Goal: Task Accomplishment & Management: Complete application form

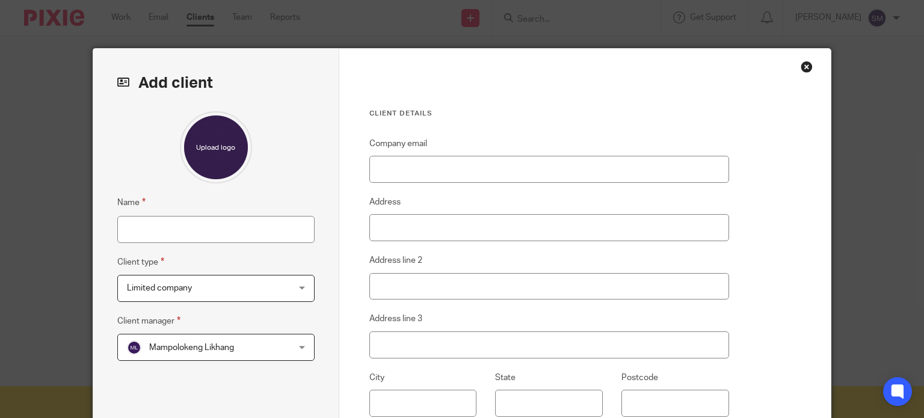
click at [803, 66] on div "Close this dialog window" at bounding box center [806, 67] width 12 height 12
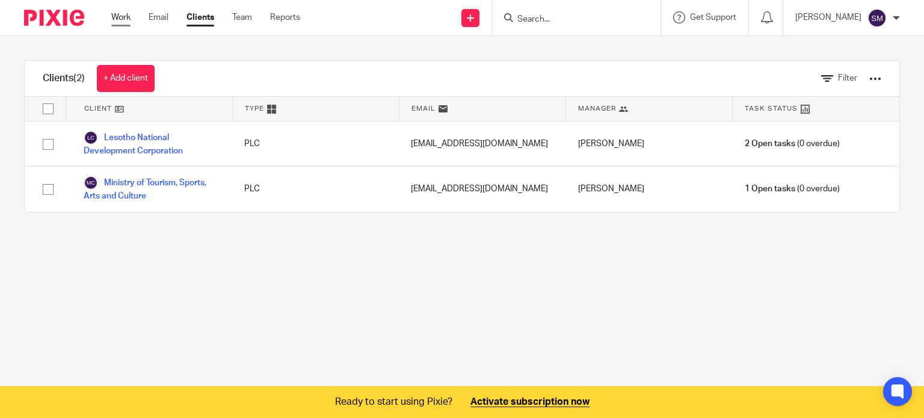
click at [117, 22] on link "Work" at bounding box center [120, 17] width 19 height 12
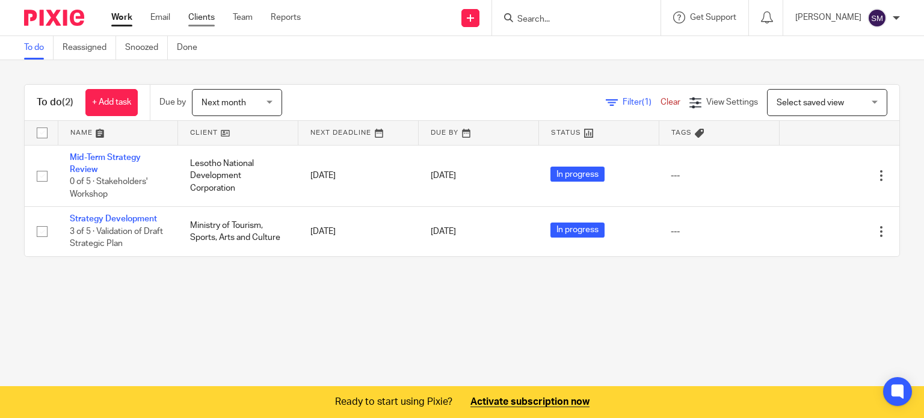
click at [212, 14] on link "Clients" at bounding box center [201, 17] width 26 height 12
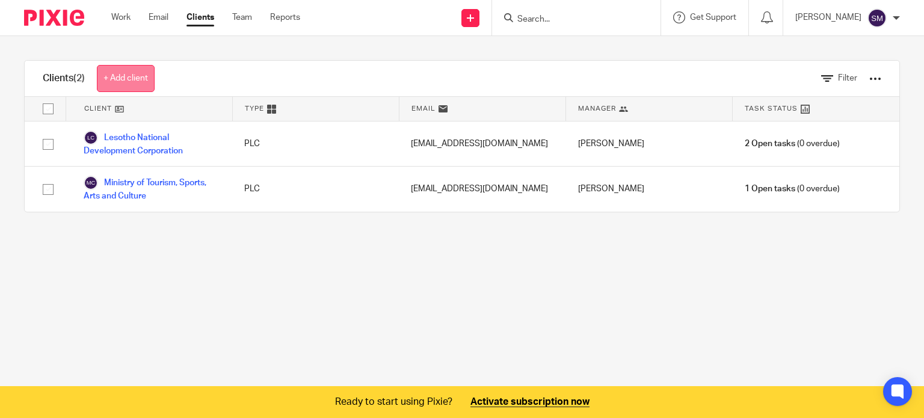
click at [132, 81] on link "+ Add client" at bounding box center [126, 78] width 58 height 27
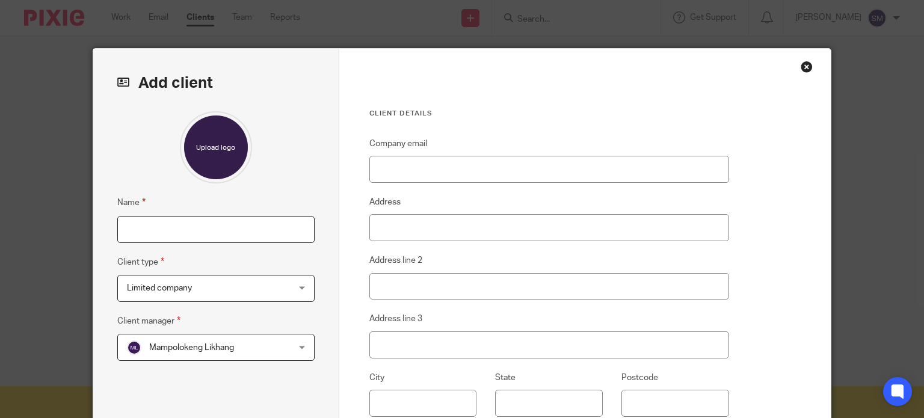
click at [173, 226] on input "Name" at bounding box center [215, 229] width 197 height 27
click at [190, 84] on h2 "Add client" at bounding box center [215, 83] width 197 height 20
click at [802, 61] on div "Close this dialog window" at bounding box center [806, 67] width 12 height 12
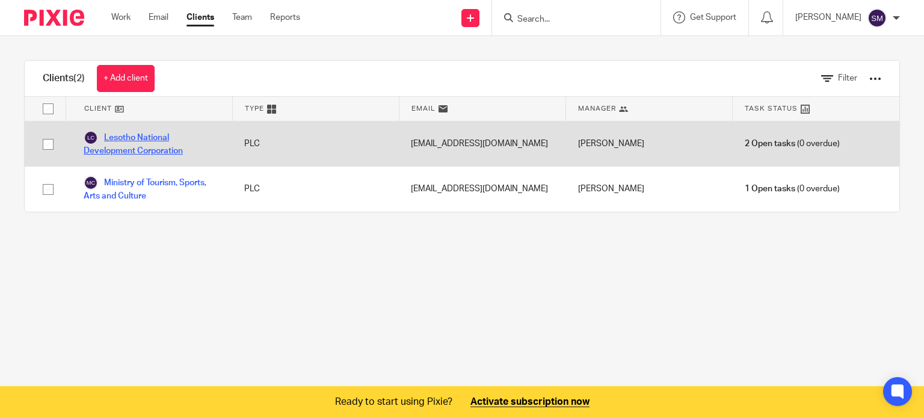
drag, startPoint x: 0, startPoint y: 0, endPoint x: 128, endPoint y: 152, distance: 198.9
click at [128, 152] on link "Lesotho National Development Corporation" at bounding box center [152, 144] width 137 height 26
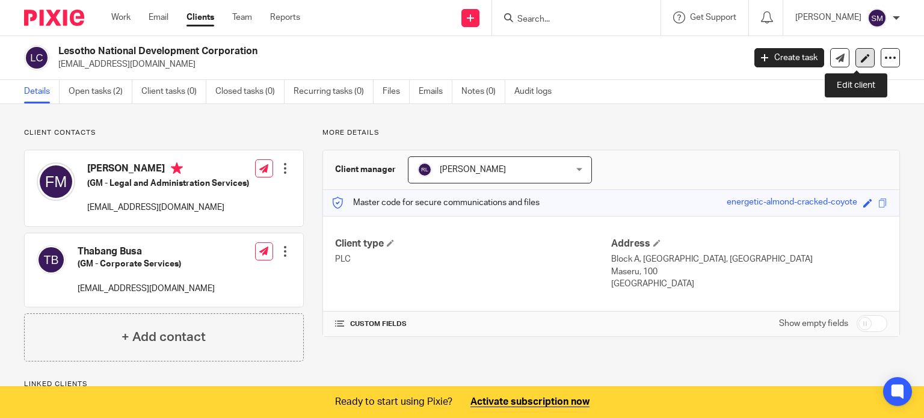
click at [855, 58] on link at bounding box center [864, 57] width 19 height 19
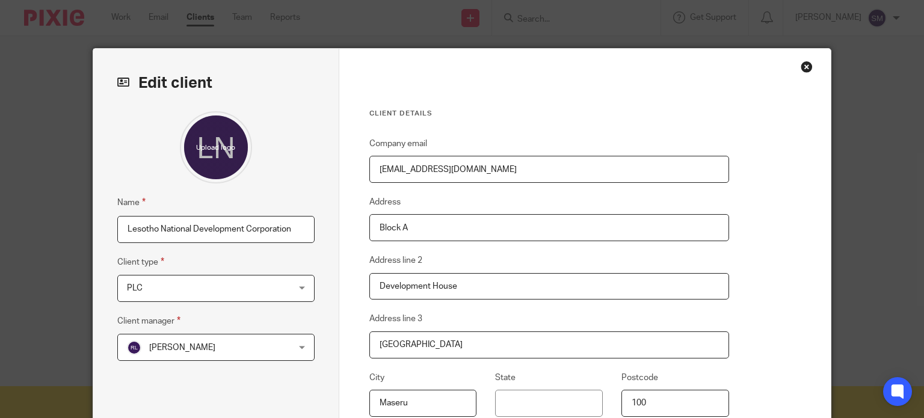
click at [229, 144] on input "file" at bounding box center [216, 147] width 72 height 72
type input "C:\fakepath\LNDC-1024x304.png"
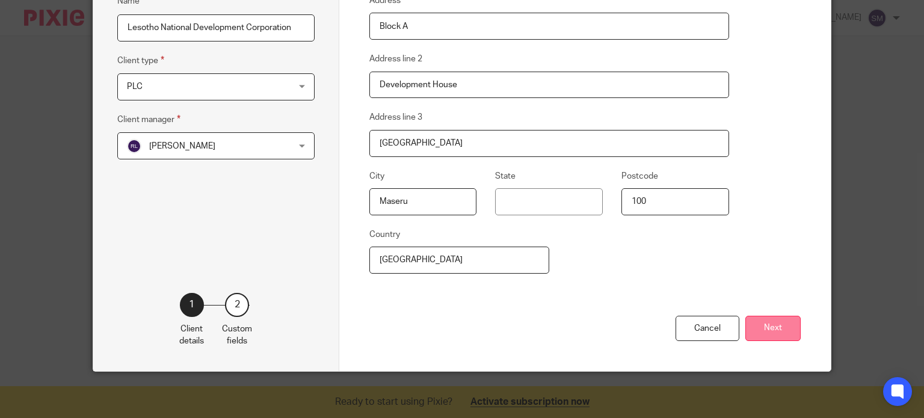
click at [753, 325] on button "Next" at bounding box center [772, 329] width 55 height 26
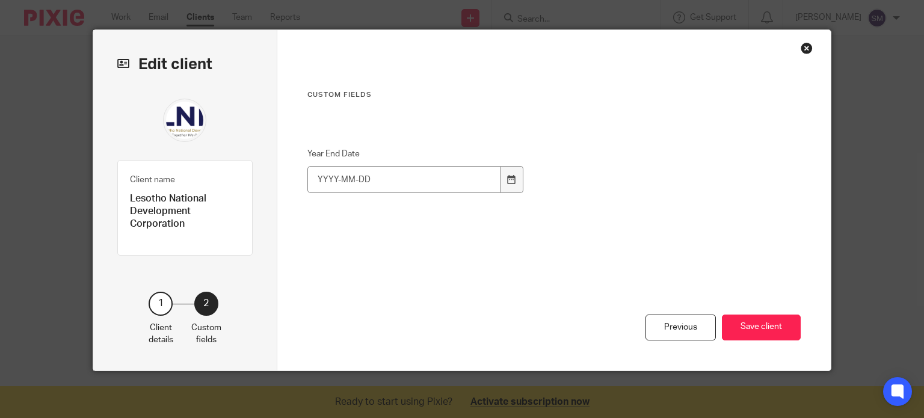
click at [753, 325] on button "Save client" at bounding box center [761, 328] width 79 height 26
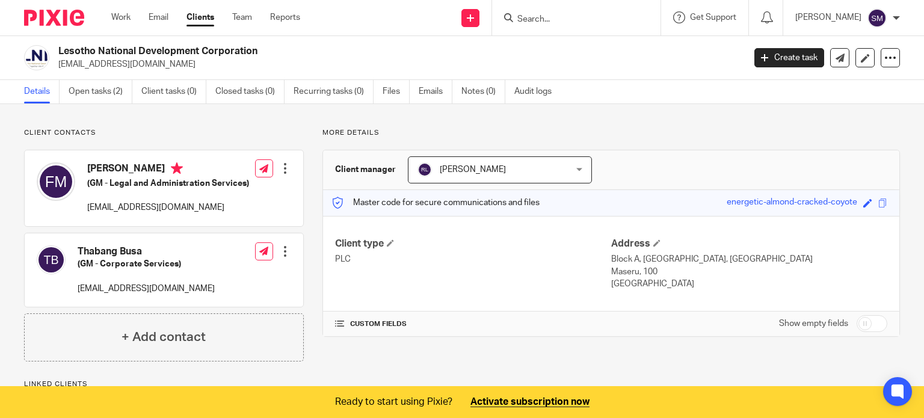
click at [192, 17] on link "Clients" at bounding box center [200, 17] width 28 height 12
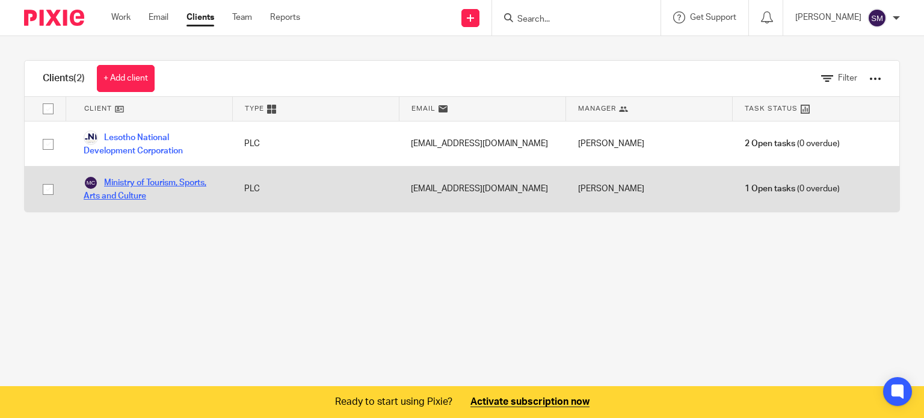
click at [120, 185] on link "Ministry of Tourism, Sports, Arts and Culture" at bounding box center [152, 189] width 137 height 26
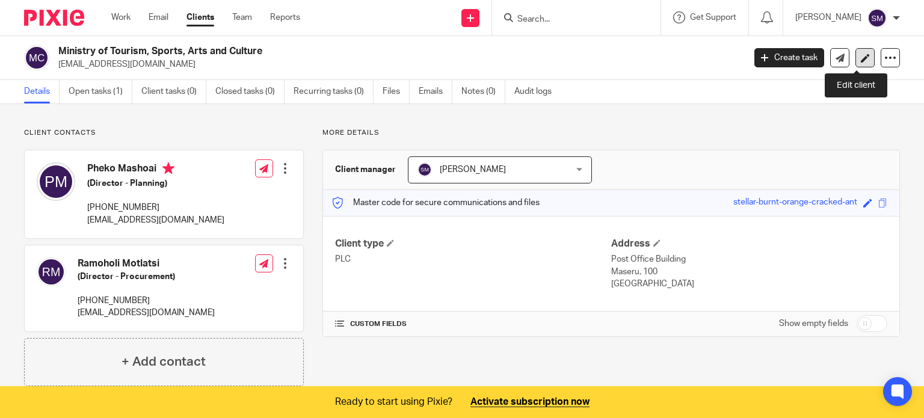
click at [861, 55] on icon at bounding box center [865, 58] width 9 height 9
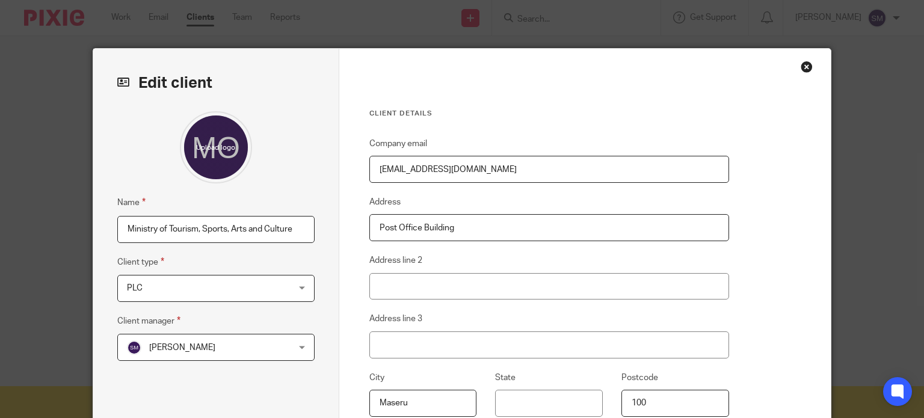
click at [202, 155] on input "file" at bounding box center [216, 147] width 72 height 72
type input "C:\fakepath\MTSAC.png"
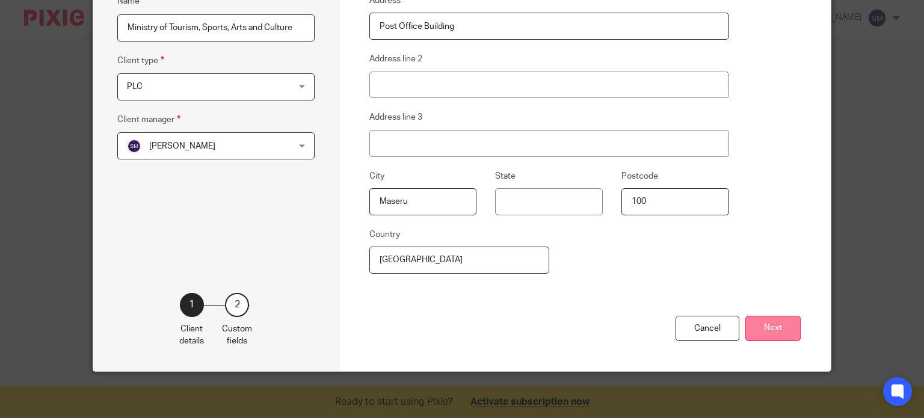
click at [770, 327] on button "Next" at bounding box center [772, 329] width 55 height 26
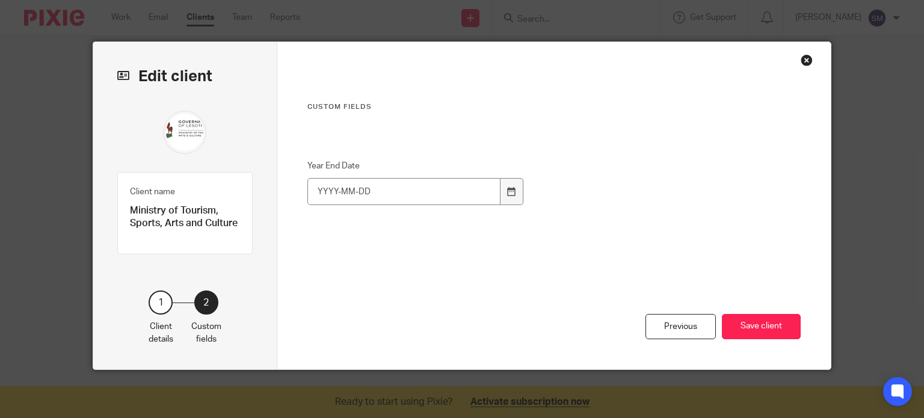
scroll to position [5, 0]
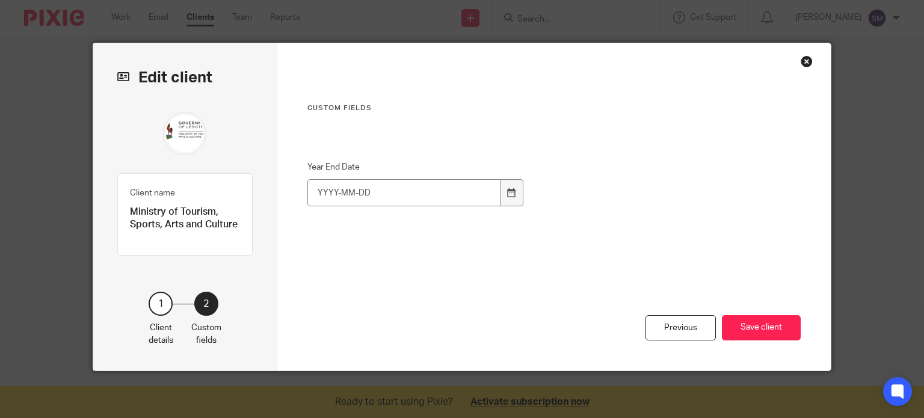
click at [770, 327] on button "Save client" at bounding box center [761, 328] width 79 height 26
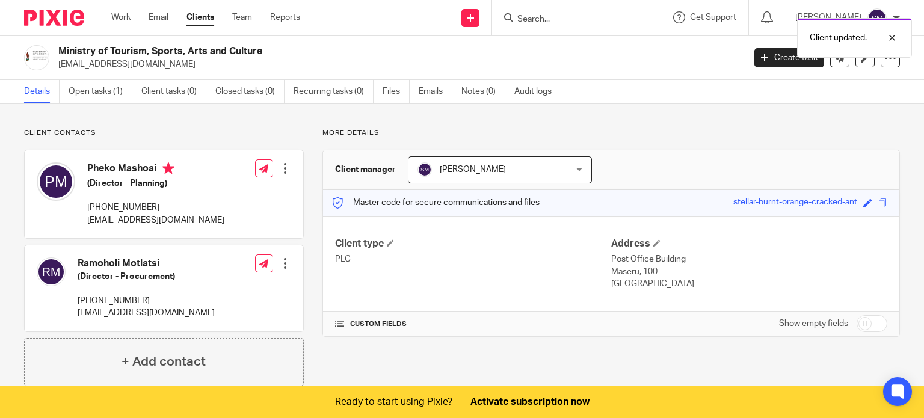
click at [452, 6] on div "Send new email Create task Add client Request signature" at bounding box center [470, 17] width 43 height 35
click at [429, 88] on link "Add client" at bounding box center [456, 91] width 84 height 17
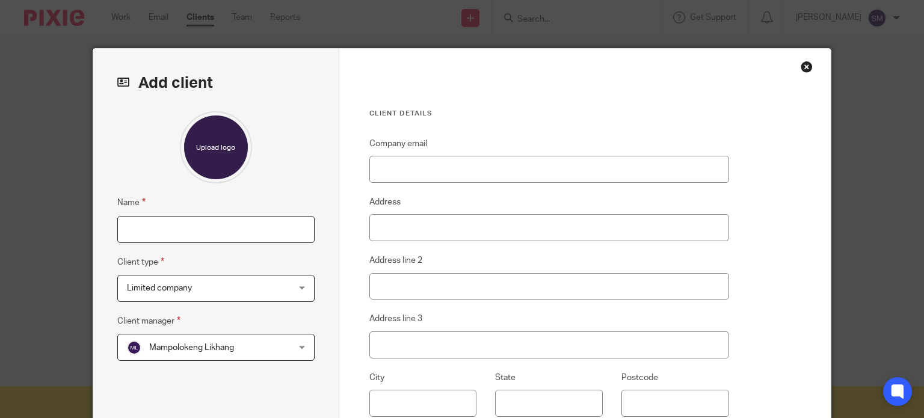
click at [225, 219] on input "Name" at bounding box center [215, 229] width 197 height 27
type input "P"
type input "W"
type input "SM Consulting Engineers"
click at [185, 286] on span "Limited company" at bounding box center [159, 288] width 65 height 8
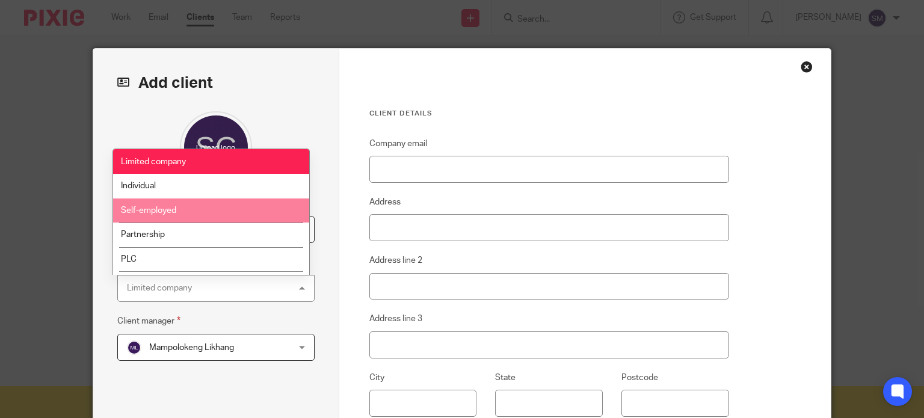
scroll to position [22, 0]
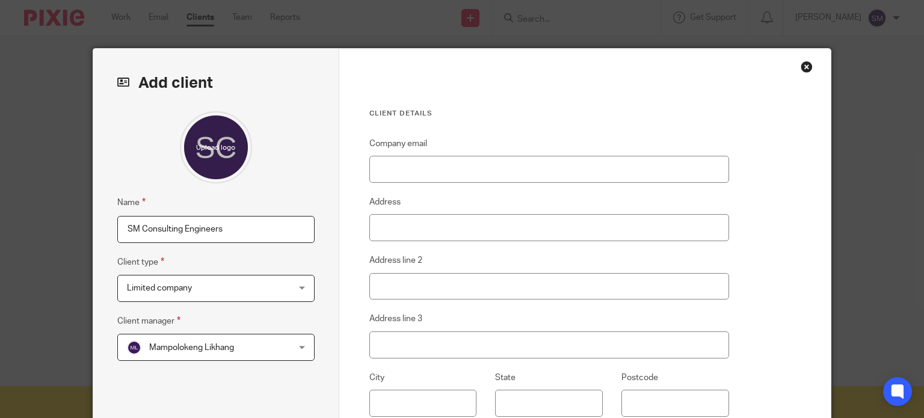
click at [324, 332] on div "Add client Name SM Consulting Engineers Client type Limited company Limited com…" at bounding box center [216, 311] width 246 height 524
click at [268, 345] on span "Mampolokeng Likhang" at bounding box center [202, 346] width 150 height 25
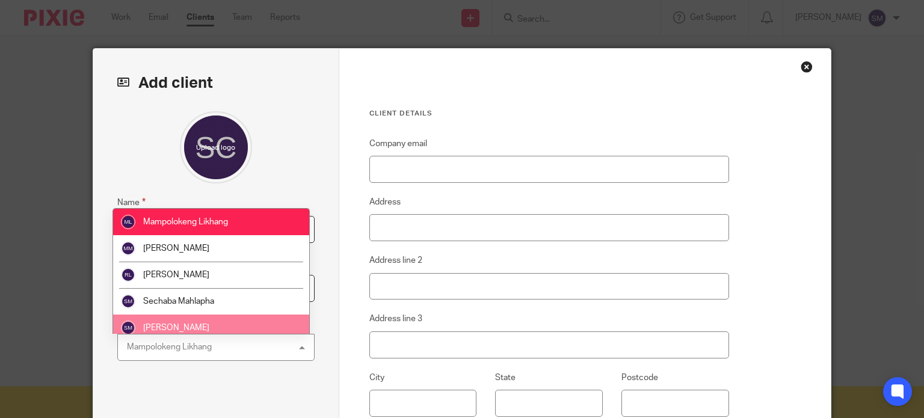
click at [228, 325] on li "[PERSON_NAME]" at bounding box center [211, 328] width 196 height 26
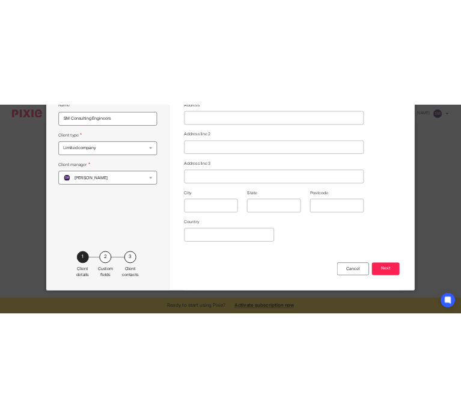
scroll to position [0, 0]
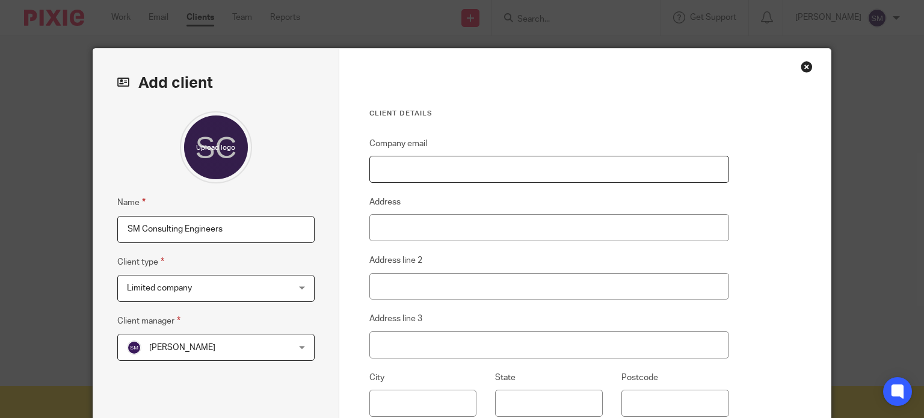
click at [393, 167] on input "Company email" at bounding box center [549, 169] width 360 height 27
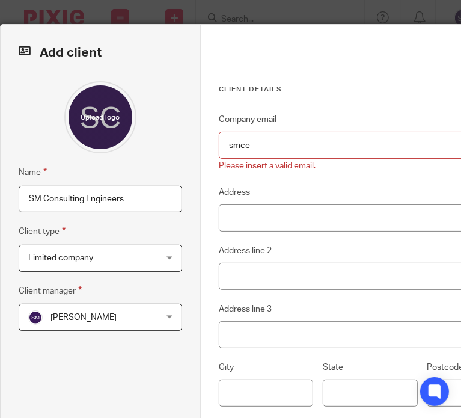
click at [161, 117] on div at bounding box center [101, 117] width 164 height 72
click at [262, 151] on input "smce" at bounding box center [370, 145] width 303 height 27
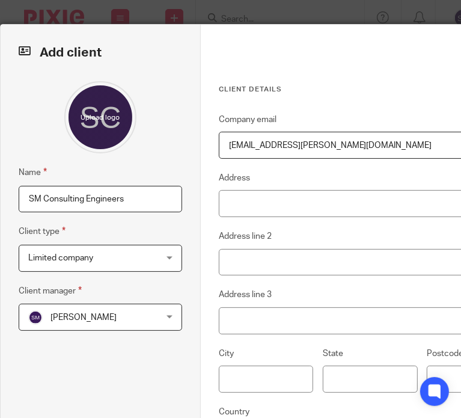
type input "smc@leo.co.ls"
click at [233, 205] on input "Address" at bounding box center [370, 203] width 303 height 27
type input "0"
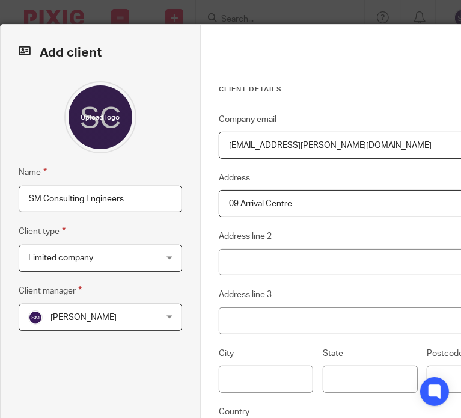
type input "09 Arrival Centre"
click at [306, 251] on input "Address line 2" at bounding box center [370, 262] width 303 height 27
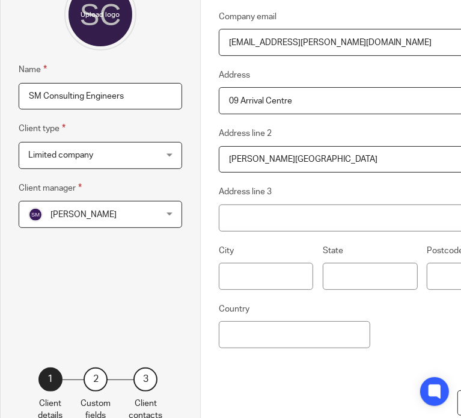
scroll to position [103, 0]
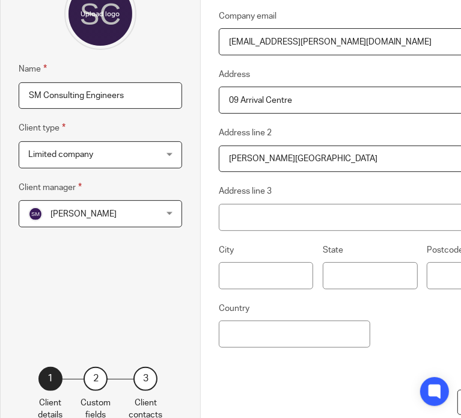
type input "Kofi Annan Road"
click at [241, 287] on input "text" at bounding box center [266, 275] width 95 height 27
type input "Maseru"
type input "100"
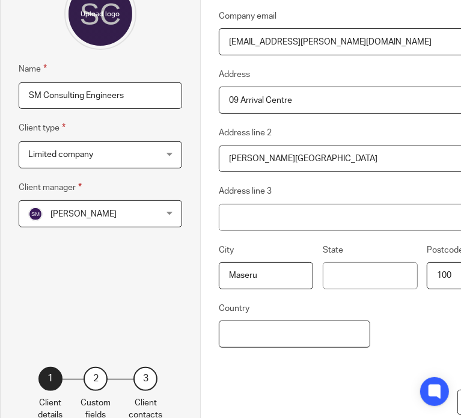
click at [289, 342] on input "Country" at bounding box center [295, 334] width 152 height 27
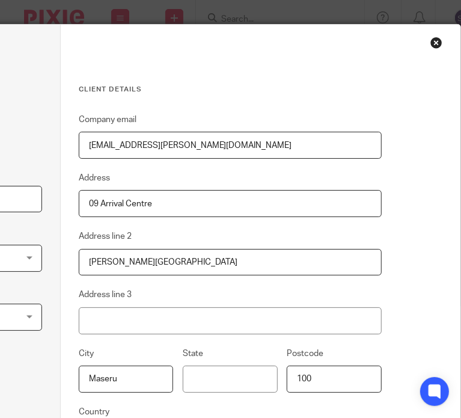
scroll to position [150, 149]
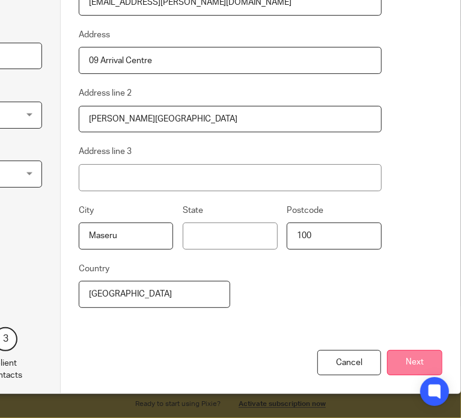
type input "[GEOGRAPHIC_DATA]"
click at [399, 357] on button "Next" at bounding box center [414, 363] width 55 height 26
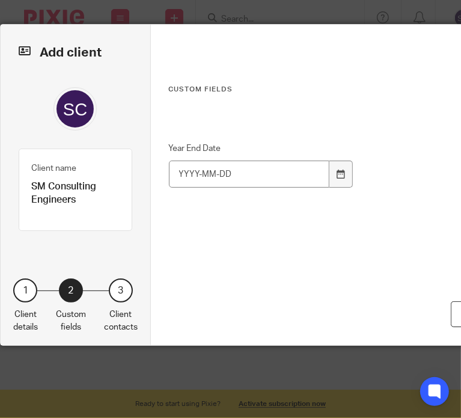
scroll to position [0, 149]
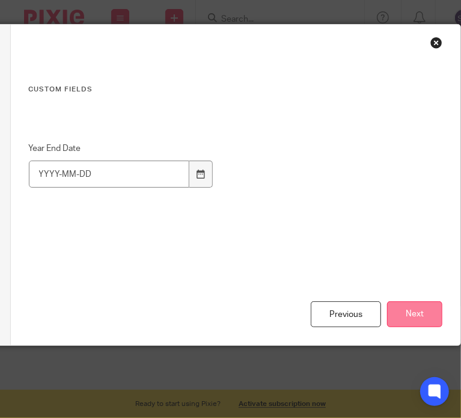
click at [392, 311] on button "Next" at bounding box center [414, 314] width 55 height 26
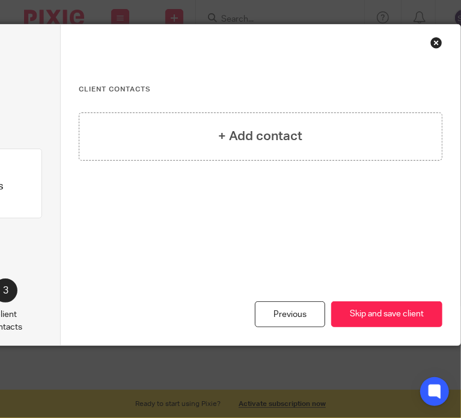
click at [283, 161] on div "+ Add contact" at bounding box center [261, 174] width 364 height 124
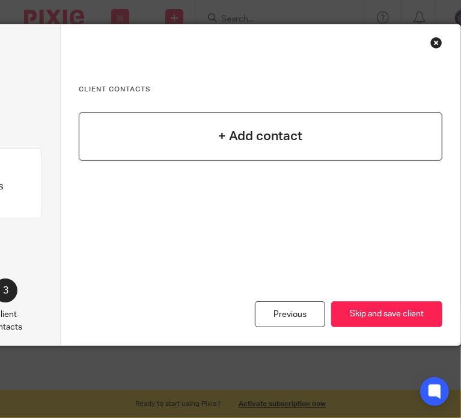
click at [268, 119] on div "+ Add contact" at bounding box center [261, 136] width 364 height 48
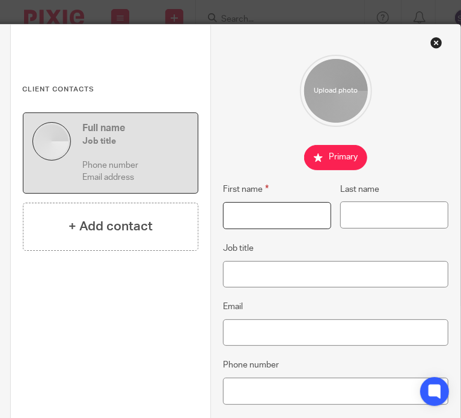
click at [257, 208] on input "First name" at bounding box center [277, 215] width 108 height 27
type input "Tlhalefo"
click at [351, 204] on input "Last name" at bounding box center [394, 214] width 108 height 27
type input "Moloi"
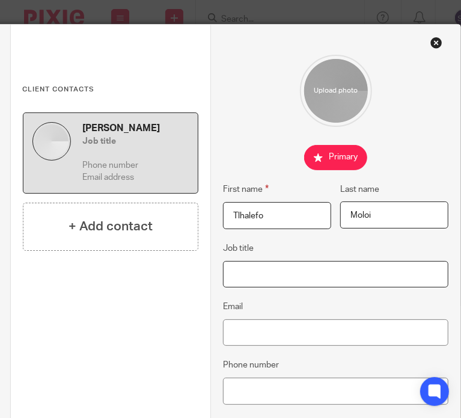
click at [237, 280] on input "Job title" at bounding box center [336, 274] width 226 height 27
type input "Managing Director"
click at [246, 330] on input "Email" at bounding box center [336, 332] width 226 height 27
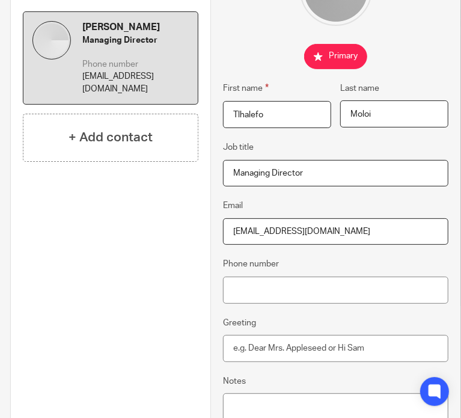
scroll to position [103, 149]
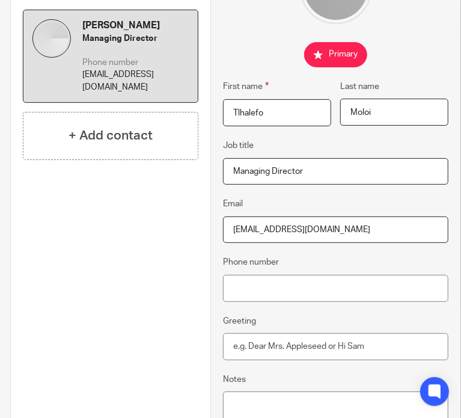
type input "[EMAIL_ADDRESS][DOMAIN_NAME]"
click at [288, 288] on input "Phone number" at bounding box center [336, 288] width 226 height 27
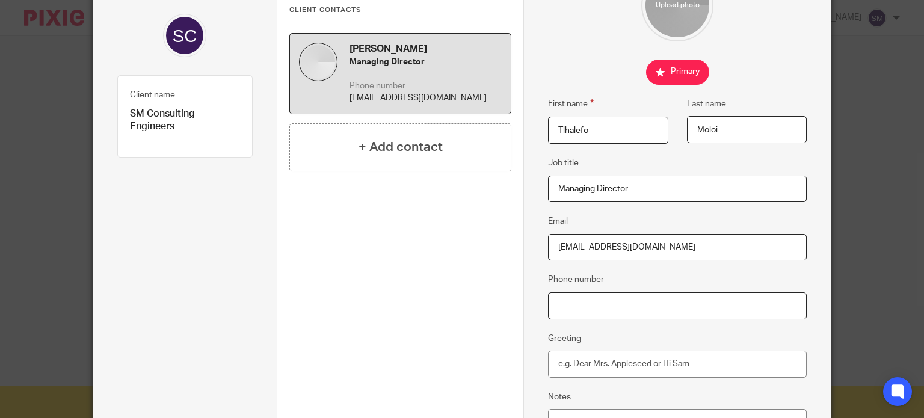
scroll to position [290, 0]
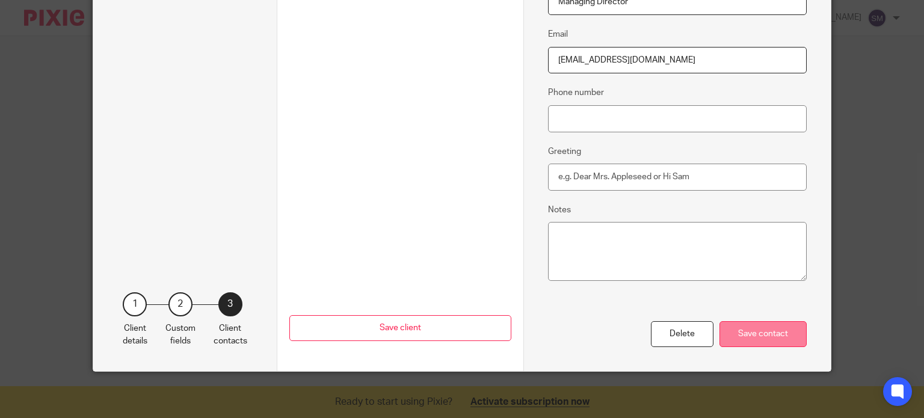
click at [754, 337] on div "Save contact" at bounding box center [762, 334] width 87 height 26
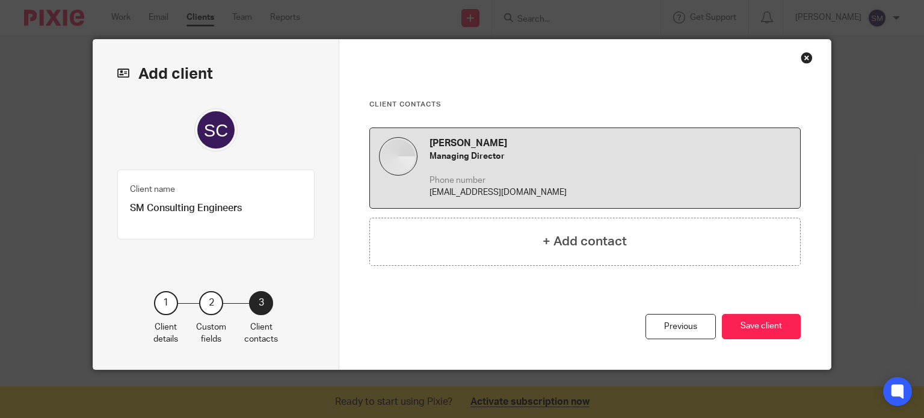
scroll to position [8, 0]
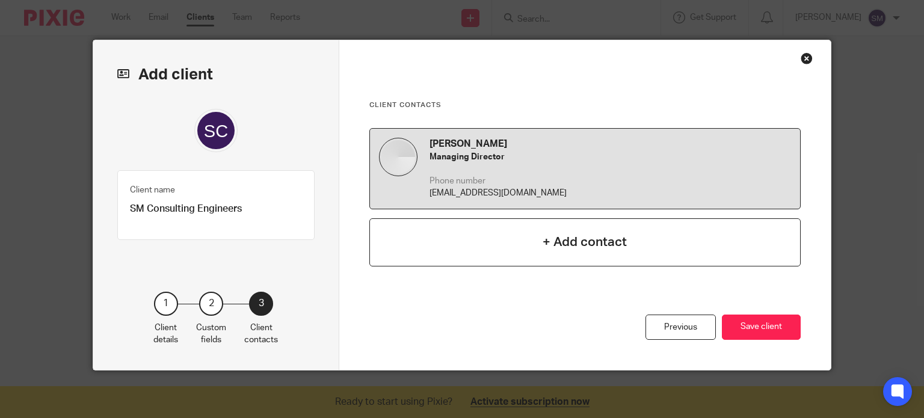
click at [512, 235] on div "+ Add contact" at bounding box center [585, 242] width 432 height 48
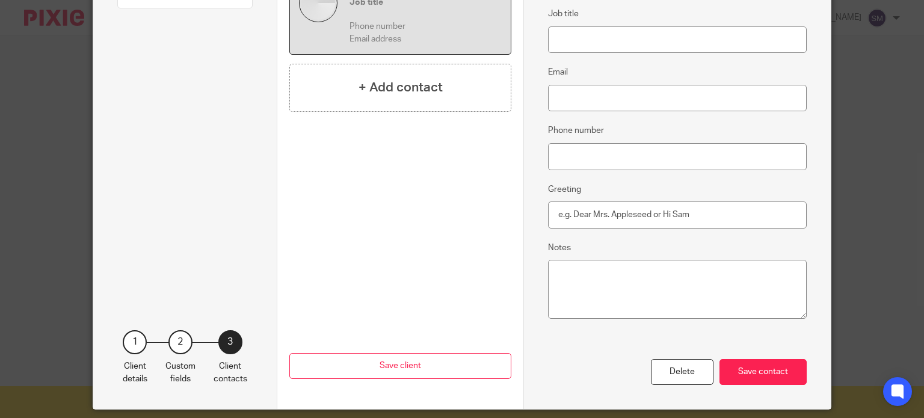
scroll to position [290, 0]
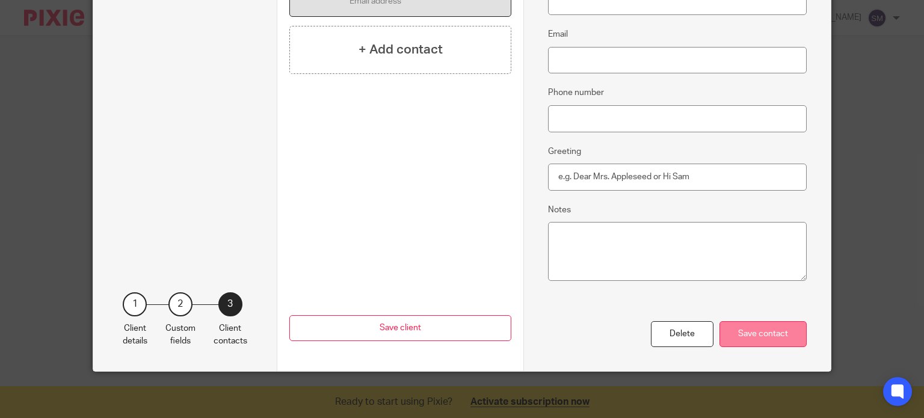
click at [770, 331] on div "Save contact" at bounding box center [762, 334] width 87 height 26
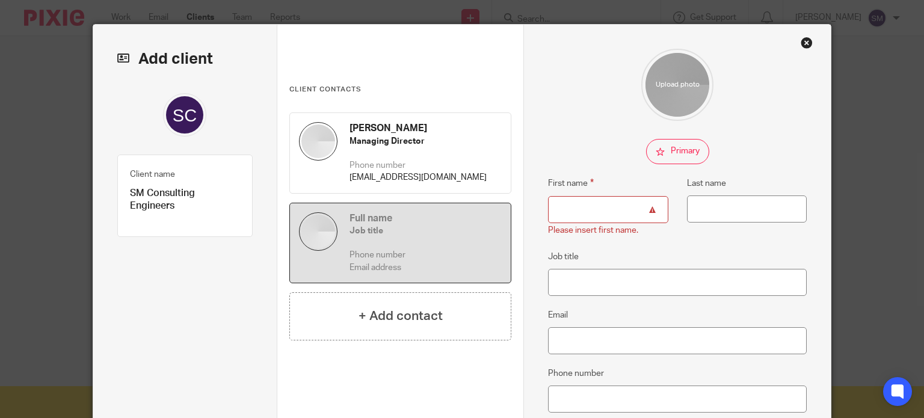
scroll to position [304, 0]
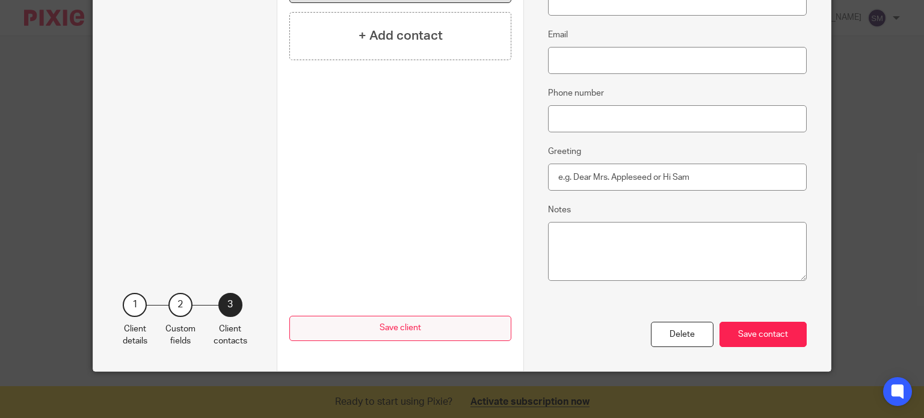
click at [452, 321] on button "Save client" at bounding box center [400, 329] width 222 height 26
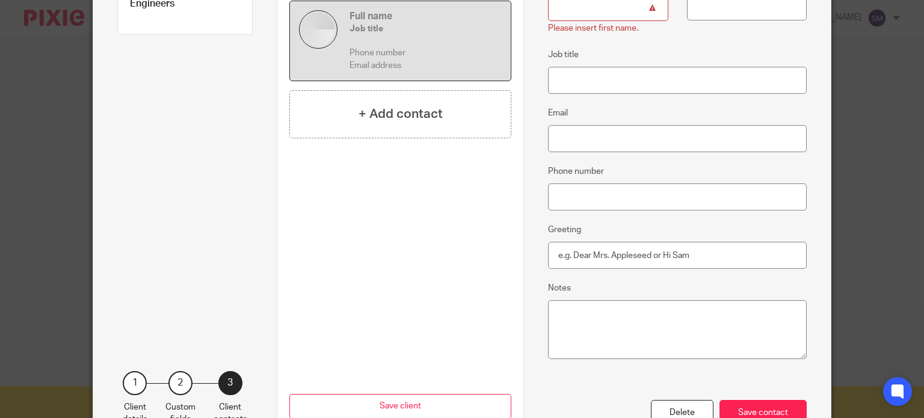
scroll to position [229, 0]
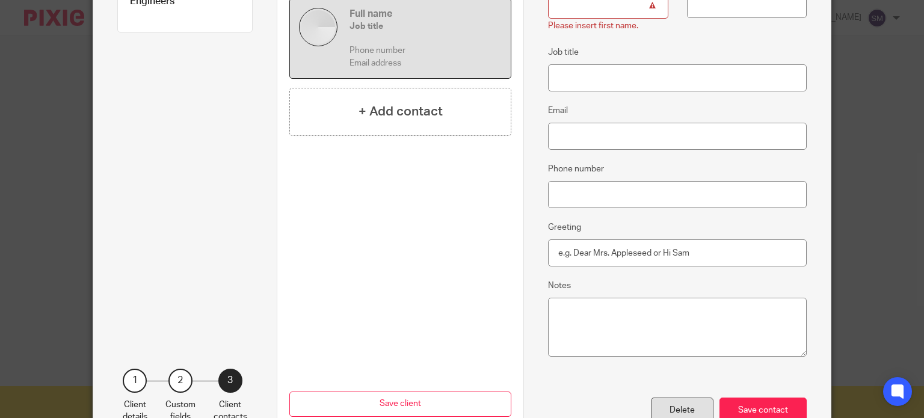
click at [669, 398] on div "Delete" at bounding box center [682, 411] width 63 height 26
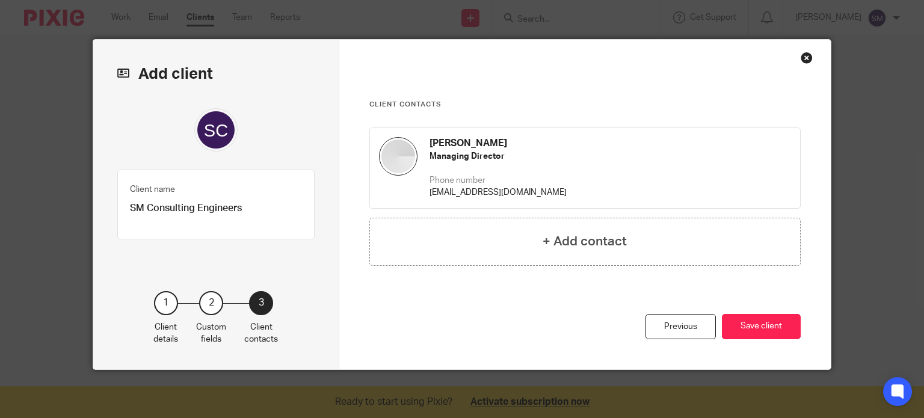
scroll to position [8, 0]
click at [753, 334] on button "Save client" at bounding box center [761, 328] width 79 height 26
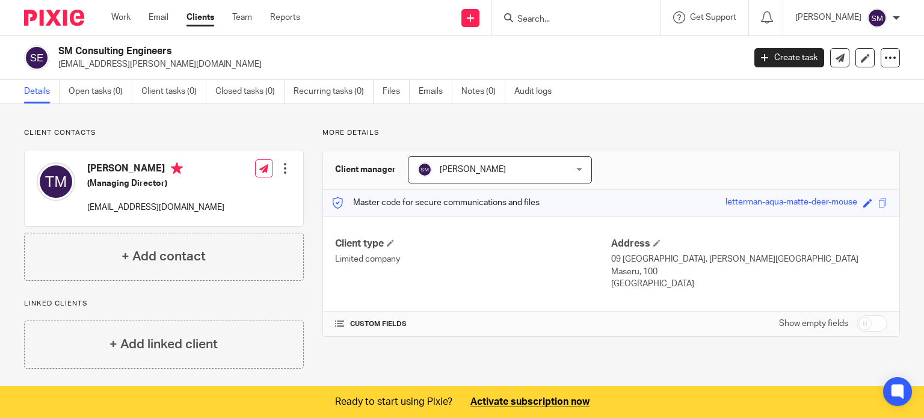
click at [204, 22] on link "Clients" at bounding box center [200, 17] width 28 height 12
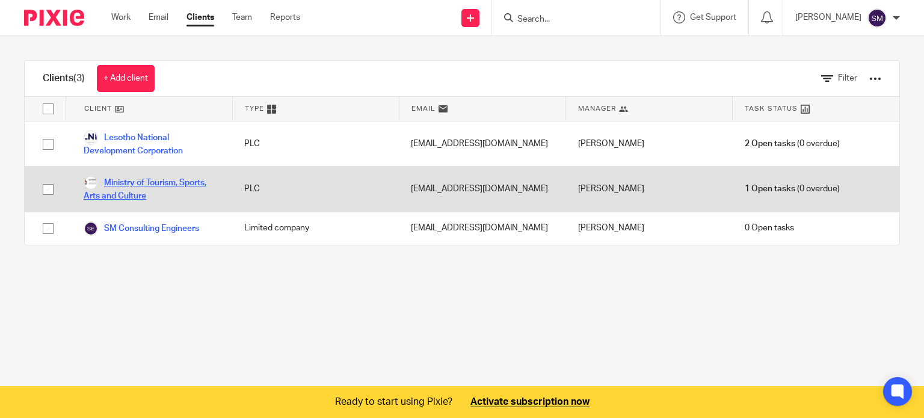
click at [130, 181] on link "Ministry of Tourism, Sports, Arts and Culture" at bounding box center [152, 189] width 137 height 26
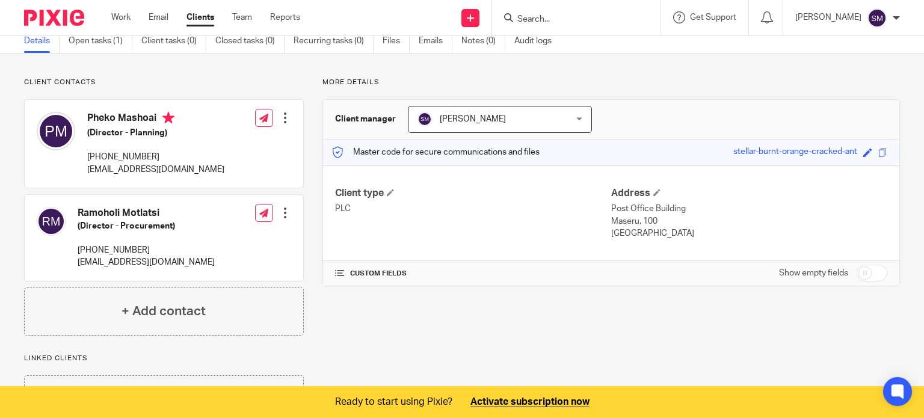
scroll to position [52, 0]
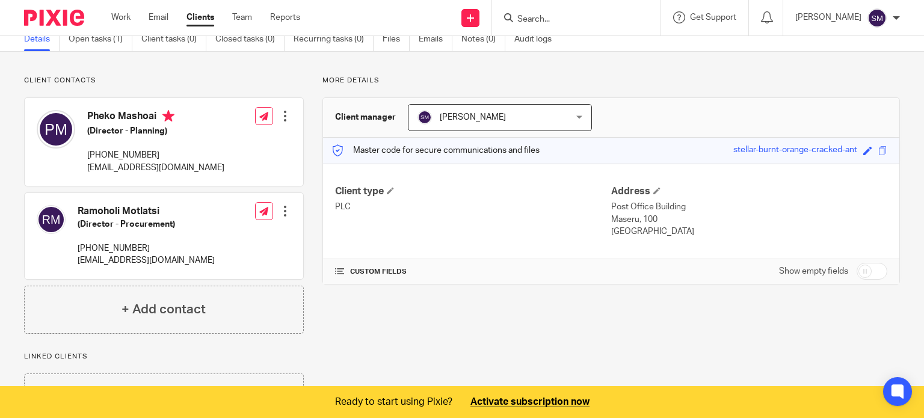
click at [204, 14] on link "Clients" at bounding box center [200, 17] width 28 height 12
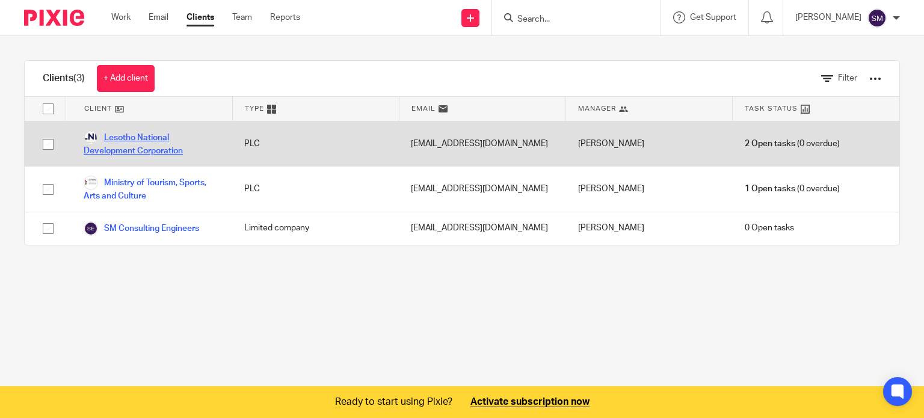
click at [132, 148] on link "Lesotho National Development Corporation" at bounding box center [152, 144] width 137 height 26
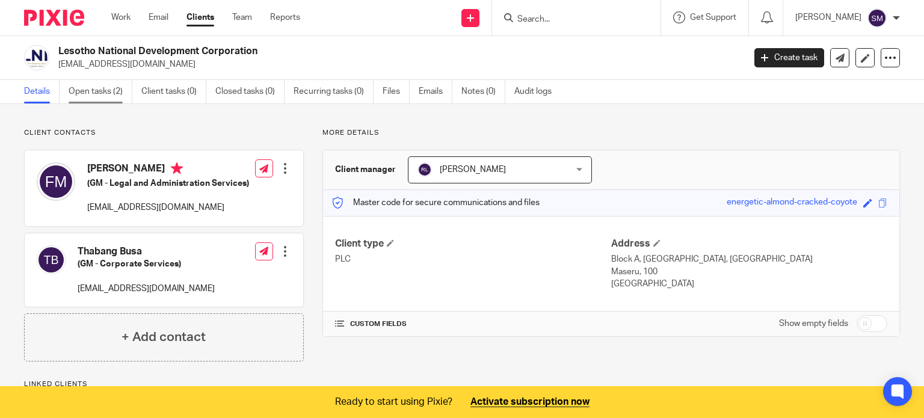
click at [108, 96] on link "Open tasks (2)" at bounding box center [101, 91] width 64 height 23
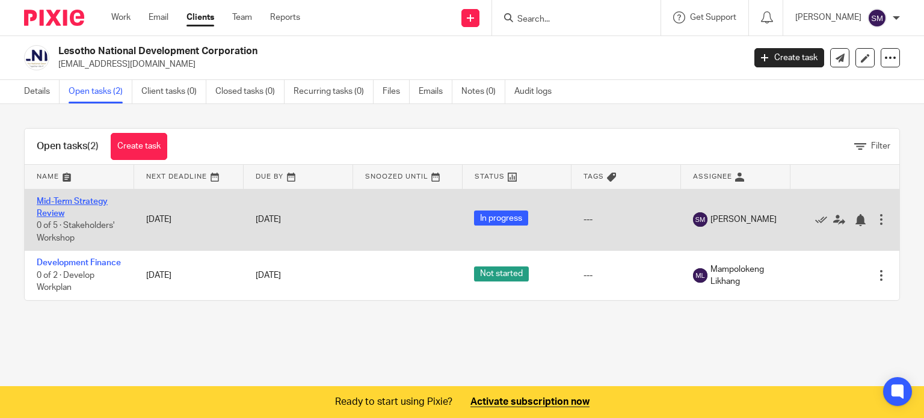
click at [51, 197] on link "Mid-Term Strategy Review" at bounding box center [72, 207] width 71 height 20
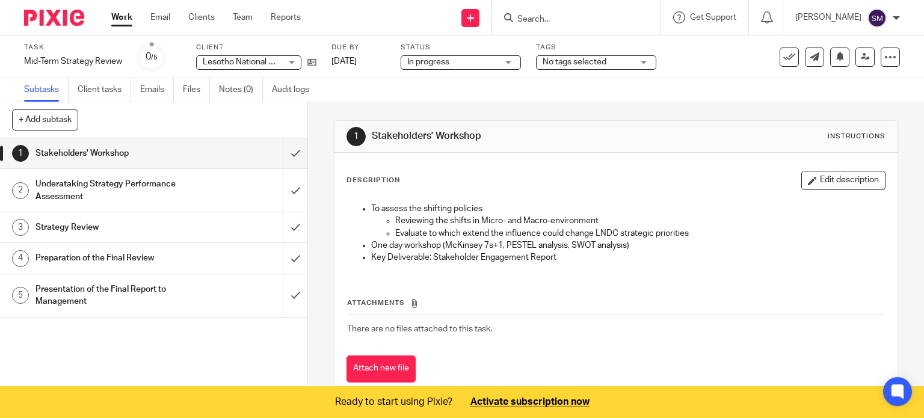
click at [209, 179] on div "Underataking Strategy Performance Assessment" at bounding box center [152, 190] width 235 height 31
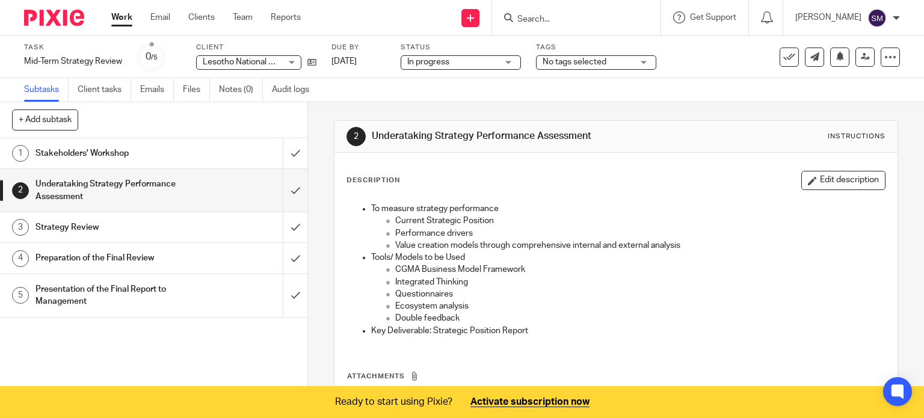
click at [165, 157] on h1 "Stakeholders' Workshop" at bounding box center [113, 153] width 157 height 18
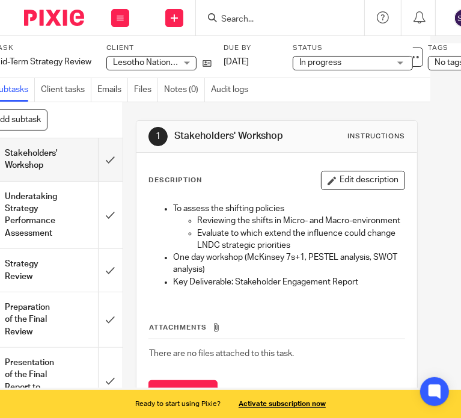
scroll to position [0, 20]
